Goal: Task Accomplishment & Management: Use online tool/utility

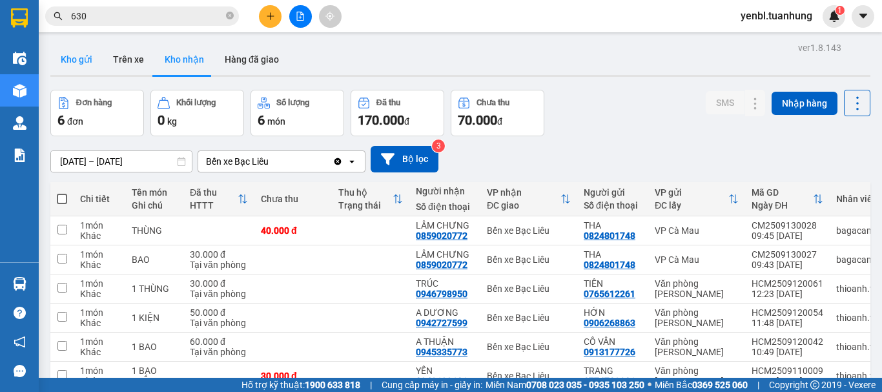
click at [84, 61] on button "Kho gửi" at bounding box center [76, 59] width 52 height 31
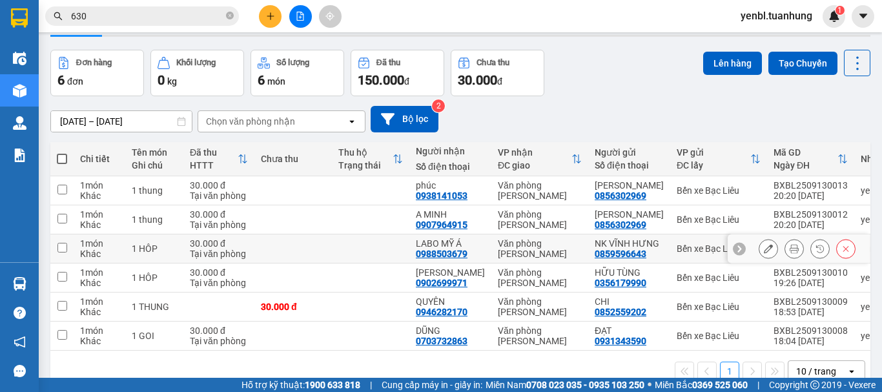
scroll to position [81, 0]
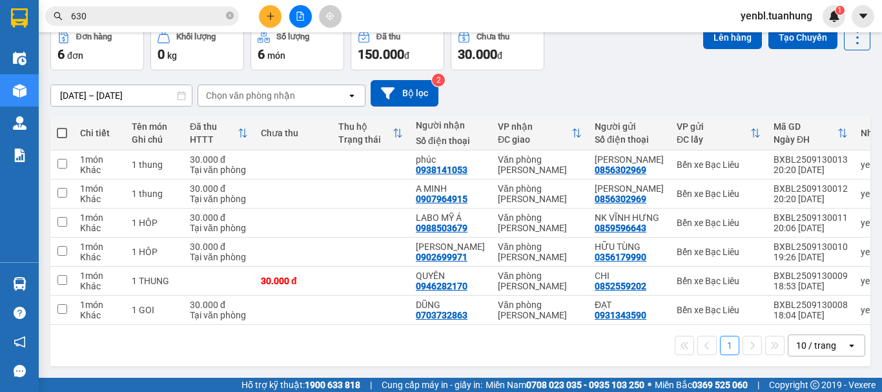
click at [56, 116] on th at bounding box center [61, 133] width 23 height 34
click at [61, 128] on span at bounding box center [62, 133] width 10 height 10
click at [62, 127] on input "checkbox" at bounding box center [62, 127] width 0 height 0
checkbox input "true"
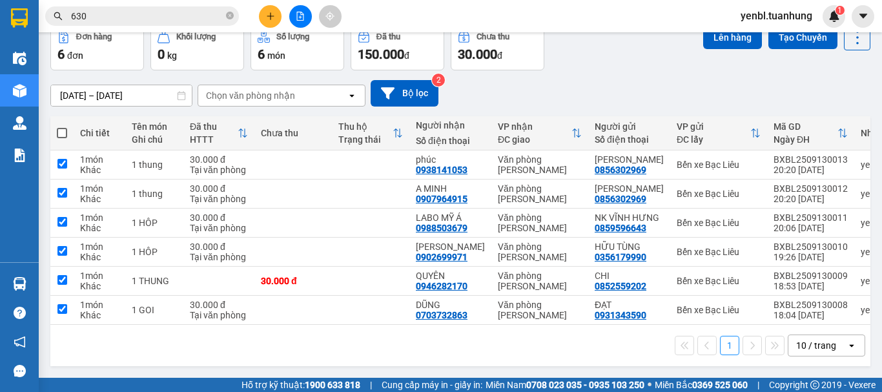
checkbox input "true"
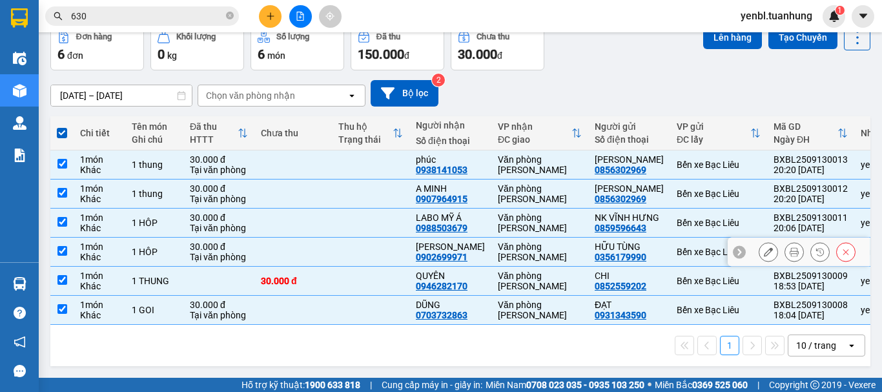
scroll to position [0, 0]
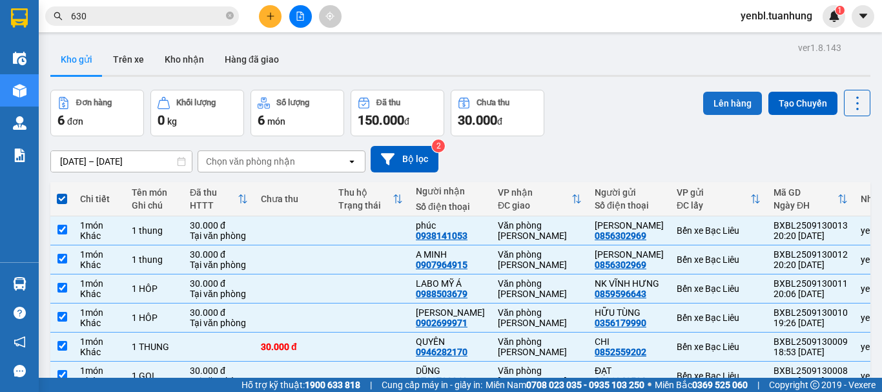
click at [721, 107] on button "Lên hàng" at bounding box center [732, 103] width 59 height 23
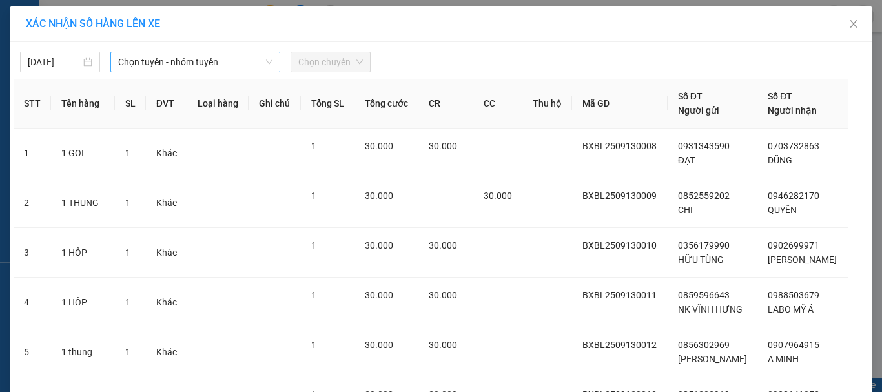
click at [189, 57] on span "Chọn tuyến - nhóm tuyến" at bounding box center [195, 61] width 154 height 19
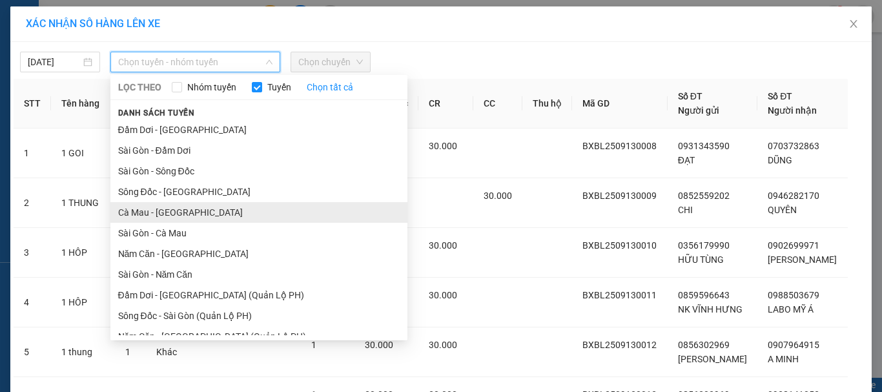
drag, startPoint x: 143, startPoint y: 214, endPoint x: 157, endPoint y: 154, distance: 61.7
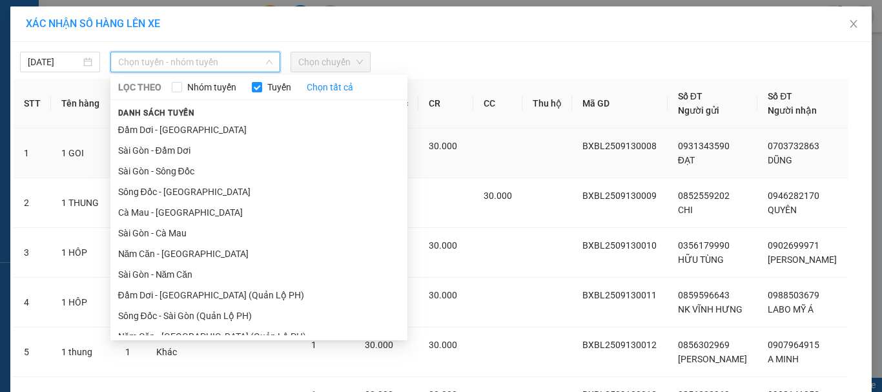
click at [145, 212] on li "Cà Mau - [GEOGRAPHIC_DATA]" at bounding box center [258, 212] width 297 height 21
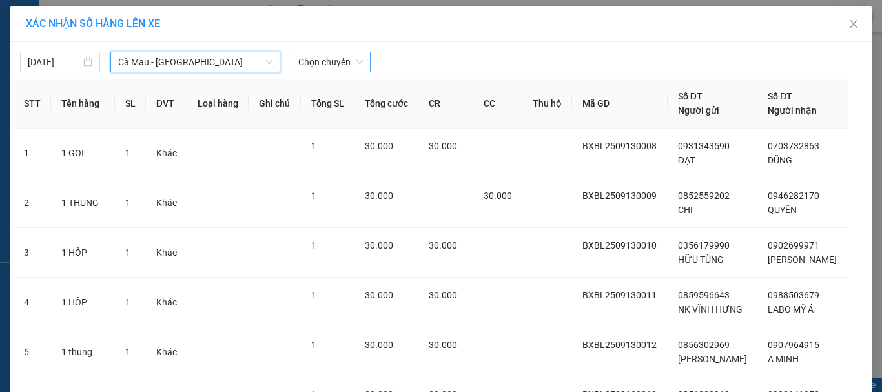
click at [330, 60] on span "Chọn chuyến" at bounding box center [330, 61] width 65 height 19
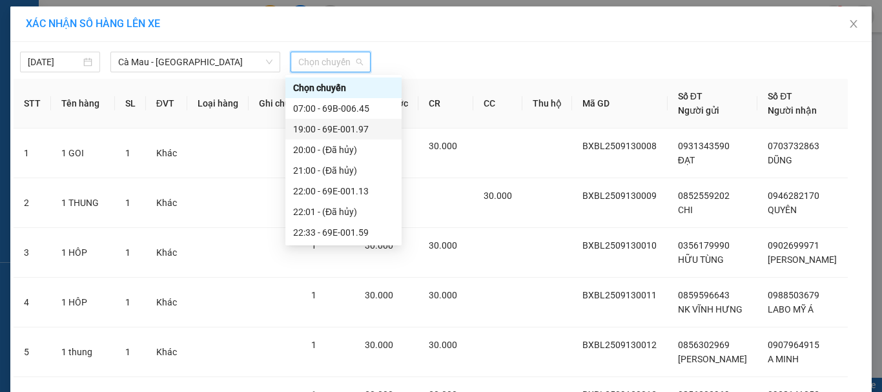
click at [369, 128] on div "19:00 - 69E-001.97" at bounding box center [343, 129] width 101 height 14
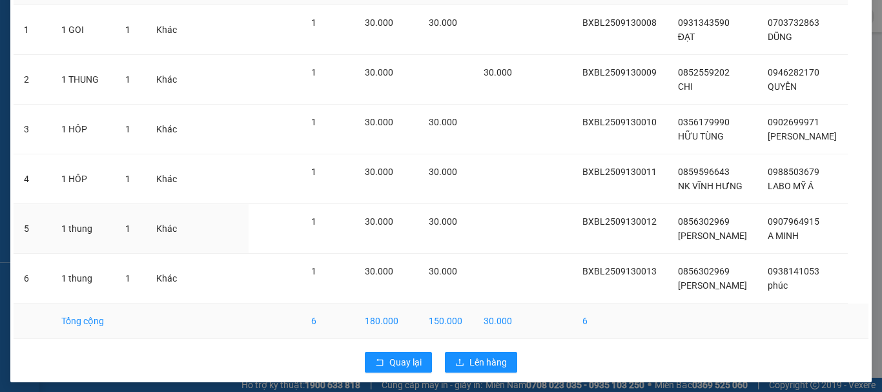
scroll to position [137, 0]
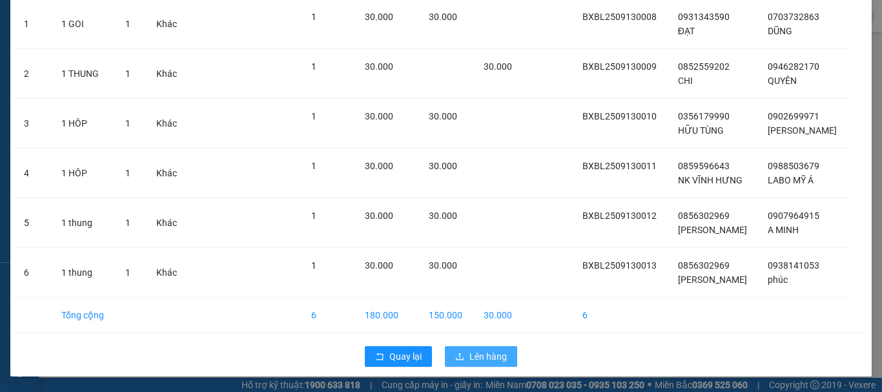
click at [476, 360] on span "Lên hàng" at bounding box center [487, 356] width 37 height 14
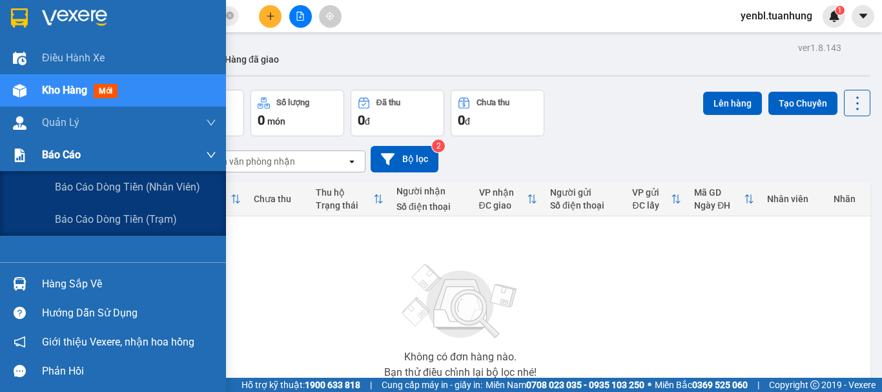
click at [45, 159] on span "Báo cáo" at bounding box center [61, 155] width 39 height 16
